Goal: Task Accomplishment & Management: Complete application form

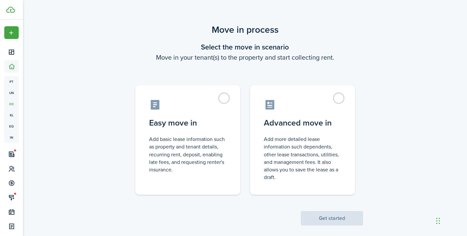
click at [351, 109] on label "Advanced move in Add more detailed lease information such dependents, other lea…" at bounding box center [302, 139] width 105 height 109
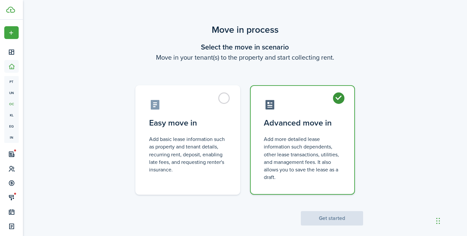
radio input "true"
click at [347, 217] on button "Get started" at bounding box center [332, 218] width 62 height 14
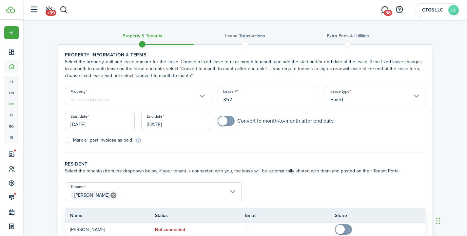
click at [136, 96] on input "Property" at bounding box center [138, 96] width 146 height 18
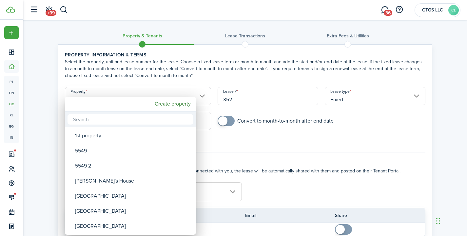
type input "a"
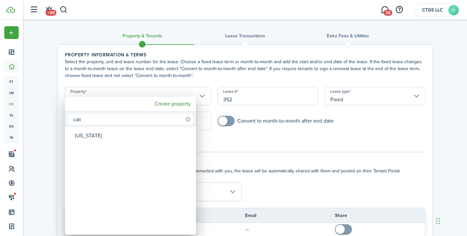
type input "cali"
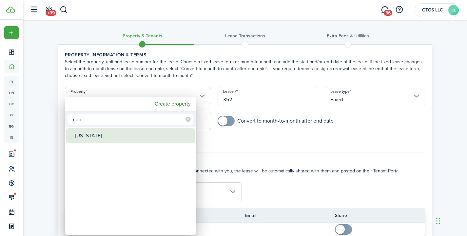
click at [130, 132] on div "[US_STATE]" at bounding box center [133, 135] width 116 height 15
type input "[US_STATE]"
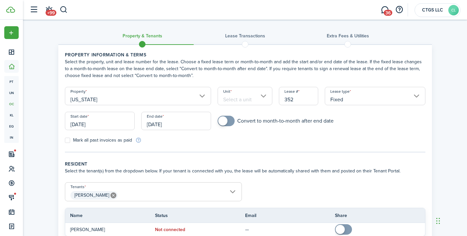
click at [336, 141] on form "Property [US_STATE] Unit Lease # 352 Lease type Fixed Start date [DATE] End dat…" at bounding box center [245, 115] width 367 height 57
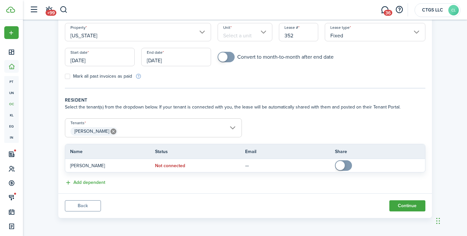
click at [241, 34] on input "Unit" at bounding box center [245, 32] width 55 height 18
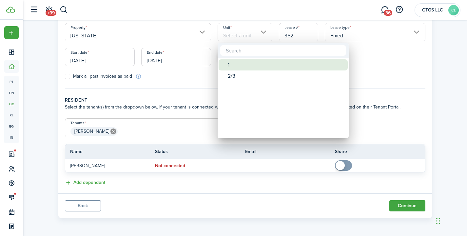
click at [228, 61] on div "1" at bounding box center [286, 64] width 116 height 11
type input "1"
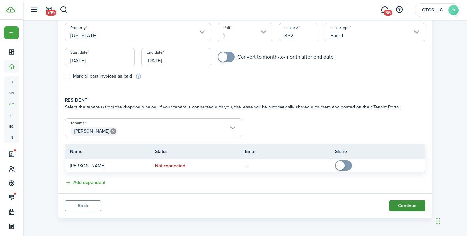
click at [399, 201] on button "Continue" at bounding box center [407, 205] width 36 height 11
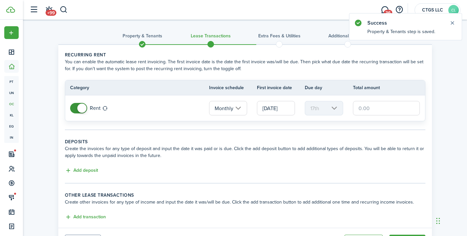
click at [397, 111] on input "text" at bounding box center [386, 108] width 67 height 14
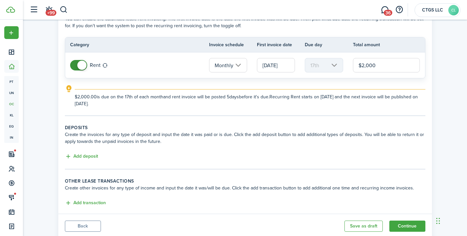
scroll to position [63, 0]
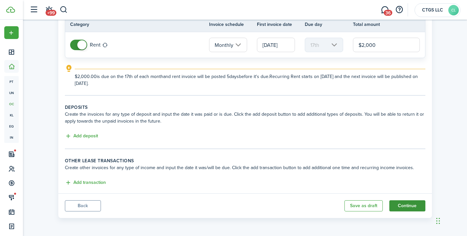
type input "$2,000.00"
click at [412, 204] on button "Continue" at bounding box center [407, 205] width 36 height 11
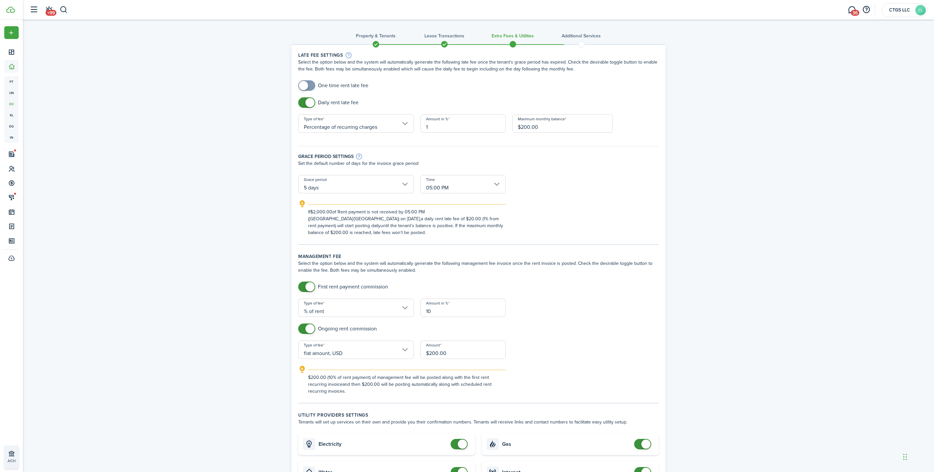
checkbox input "false"
click at [303, 106] on span at bounding box center [306, 102] width 7 height 10
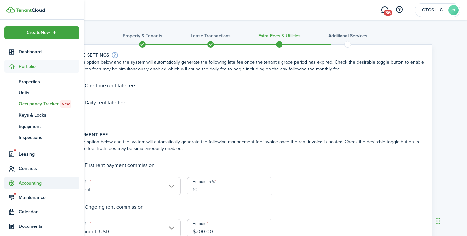
click at [32, 185] on span "Accounting" at bounding box center [49, 183] width 61 height 7
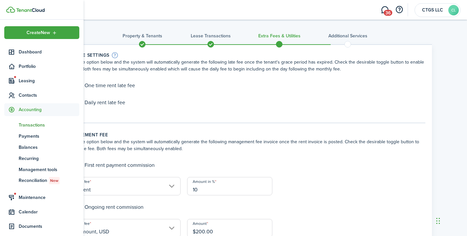
click at [35, 125] on span "Transactions" at bounding box center [49, 125] width 61 height 7
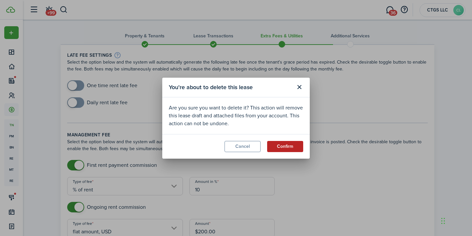
click at [291, 150] on button "Confirm" at bounding box center [285, 146] width 36 height 11
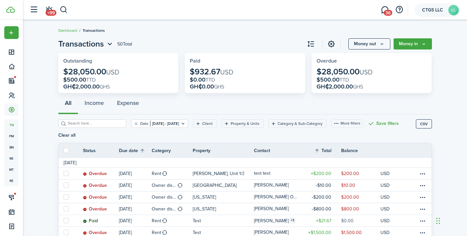
click at [436, 6] on account-user-avatar "CTGS LLC CL" at bounding box center [437, 10] width 46 height 14
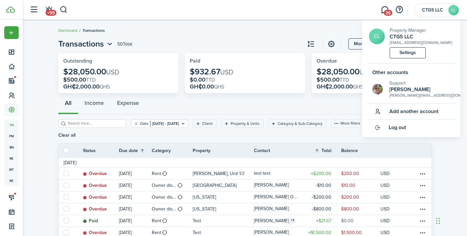
click at [424, 129] on link "Log out" at bounding box center [411, 128] width 88 height 16
